Goal: Task Accomplishment & Management: Manage account settings

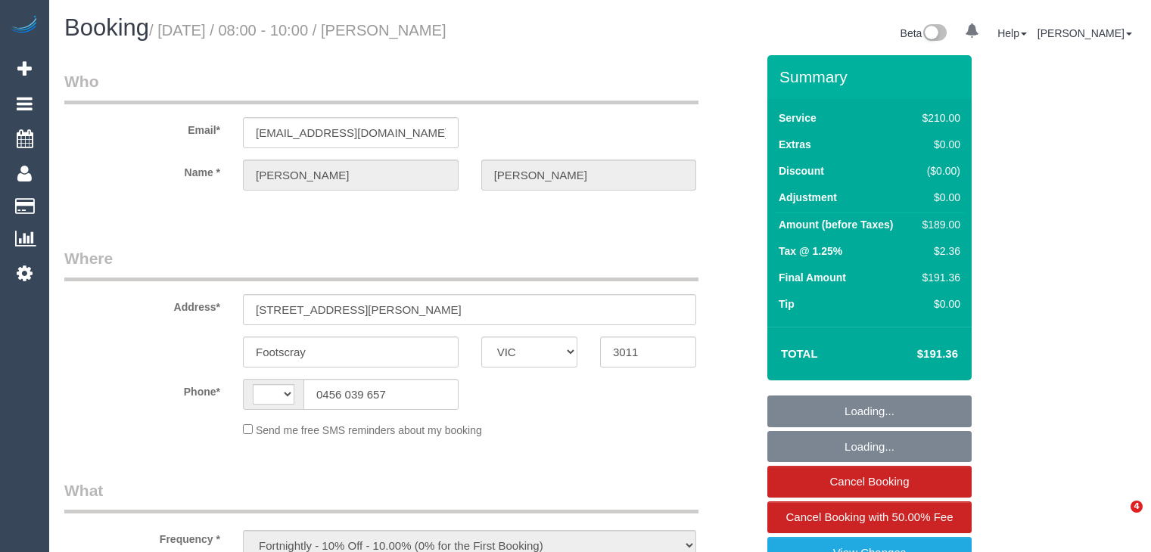
select select "VIC"
select select "string:AU"
select select "180"
select select "number:29"
select select "number:14"
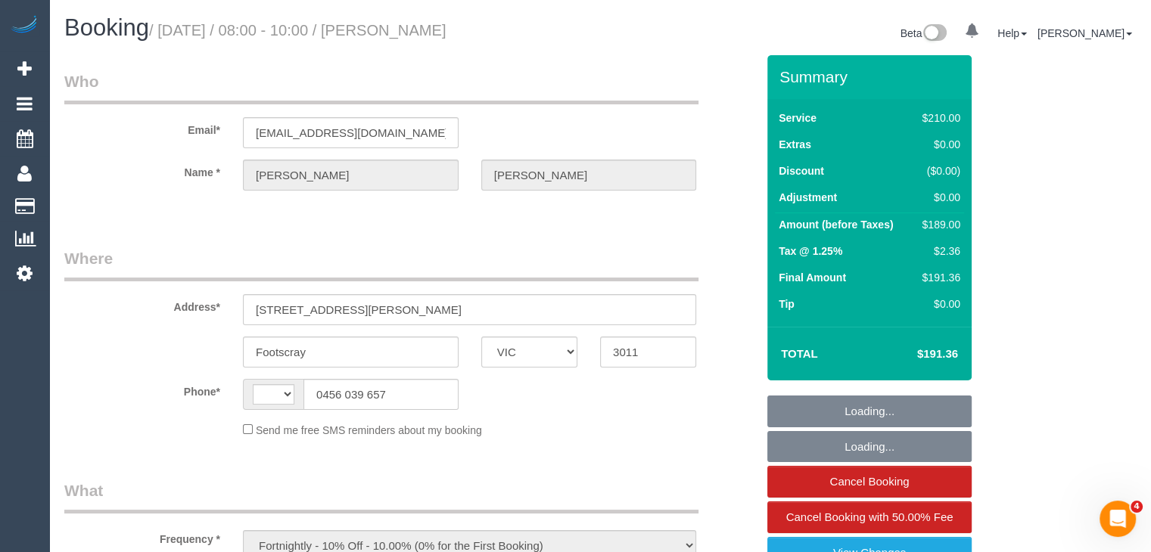
select select "number:19"
select select "number:25"
select select "number:34"
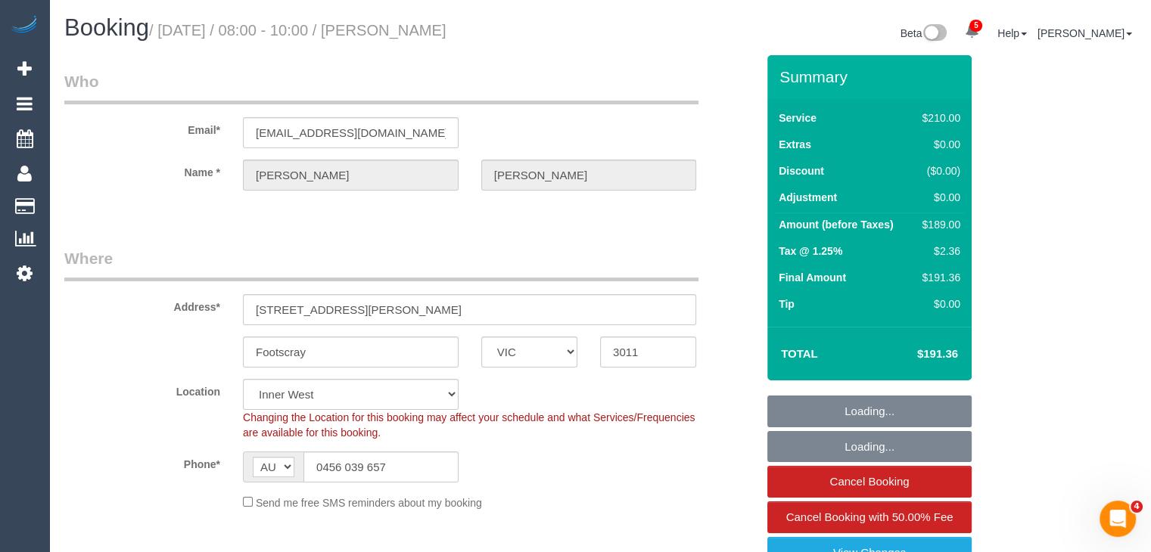
select select "string:stripe-pm_1Ri5Hc2GScqysDRVZY9X4HZb"
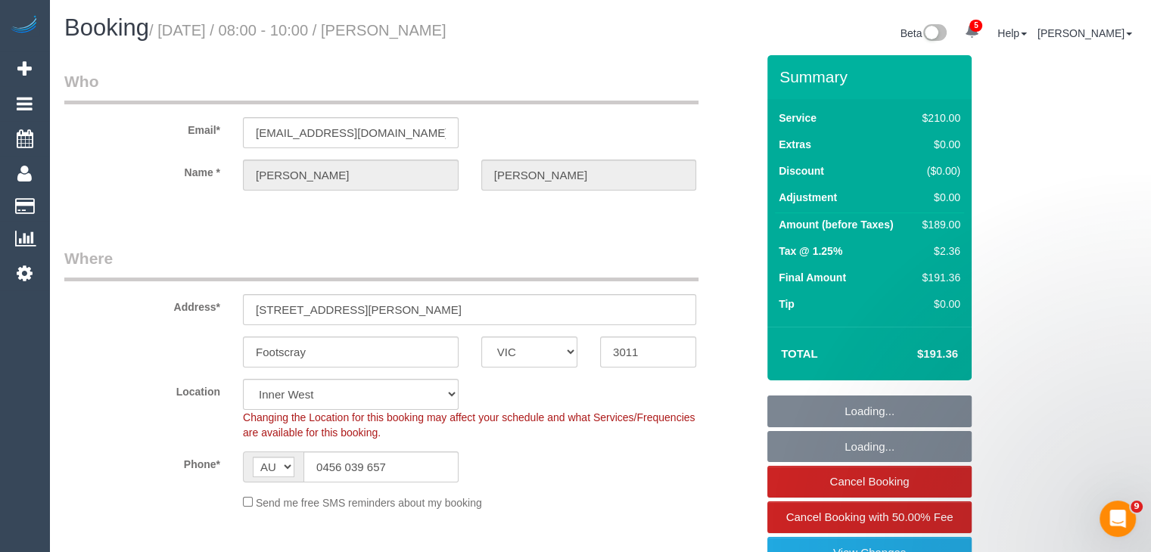
select select "object:1581"
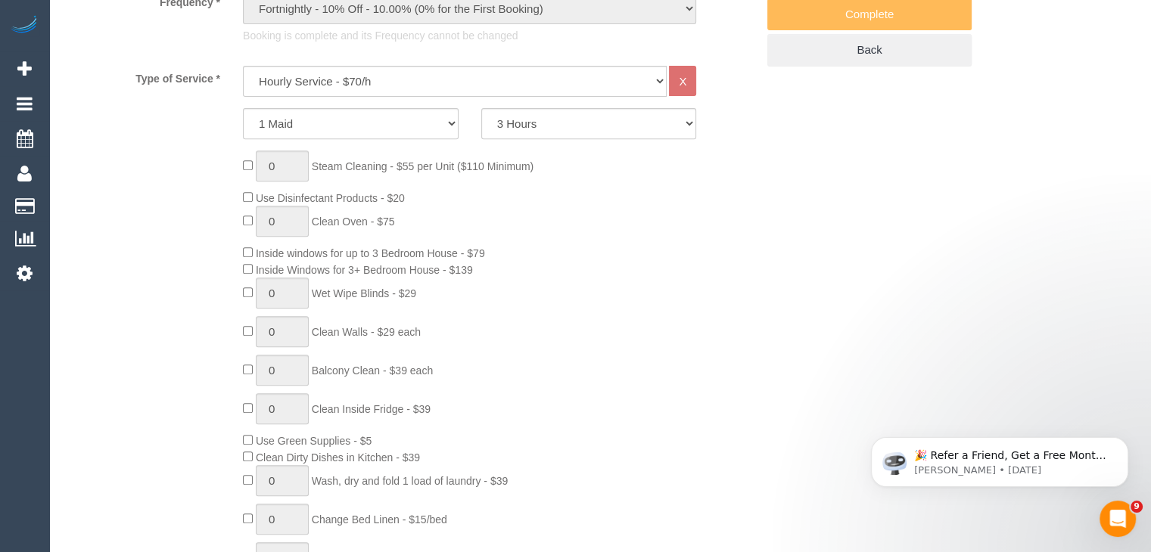
scroll to position [605, 0]
